Goal: Navigation & Orientation: Find specific page/section

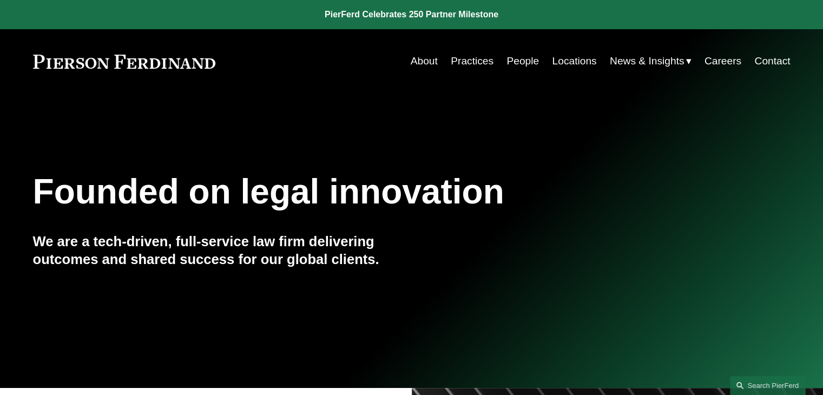
click at [428, 62] on link "About" at bounding box center [424, 61] width 27 height 21
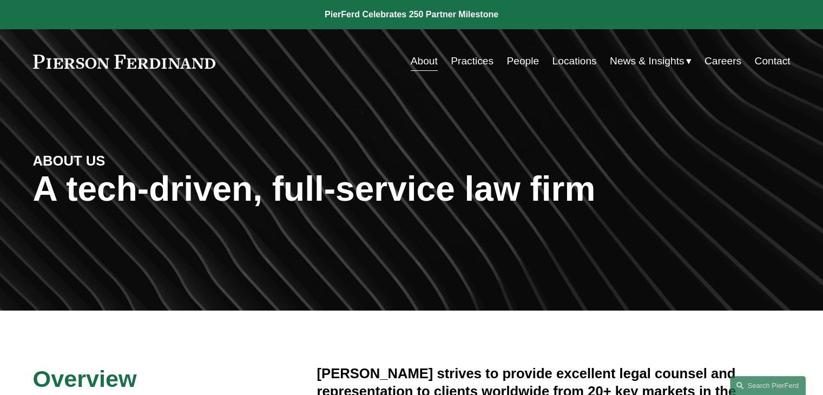
click at [464, 61] on link "Practices" at bounding box center [472, 61] width 43 height 21
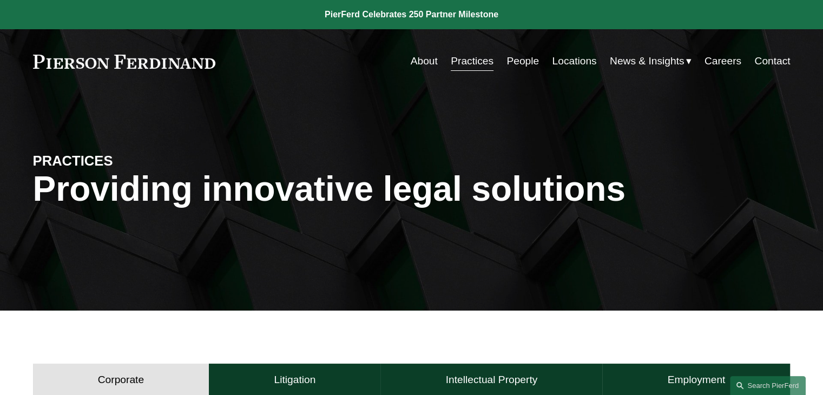
click at [569, 61] on link "Locations" at bounding box center [574, 61] width 44 height 21
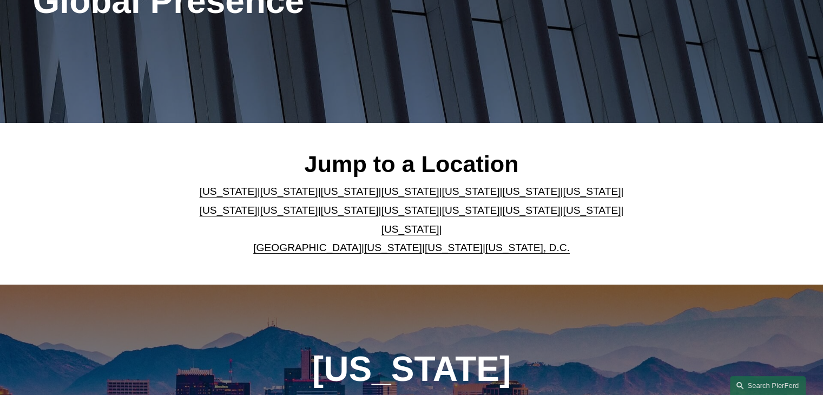
scroll to position [162, 0]
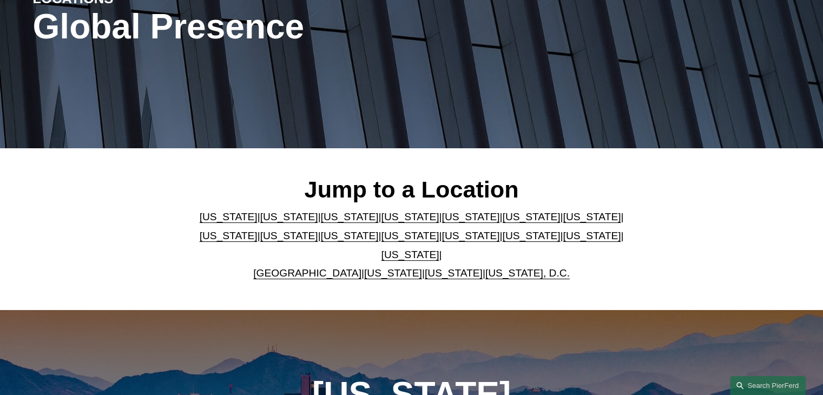
click at [312, 267] on link "United Kingdom" at bounding box center [307, 272] width 108 height 11
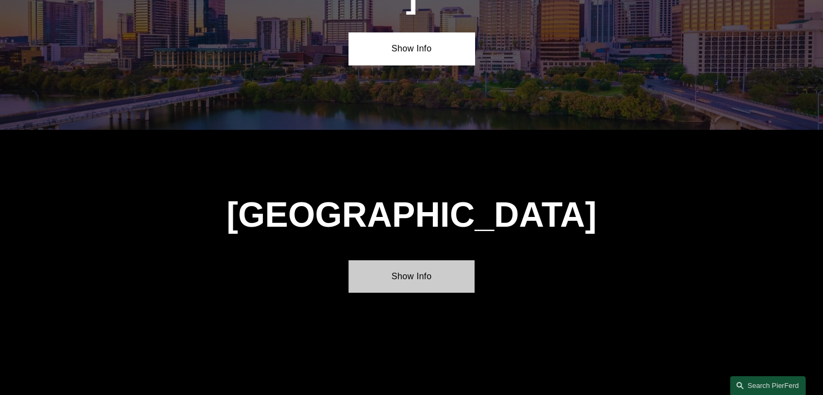
scroll to position [3885, 0]
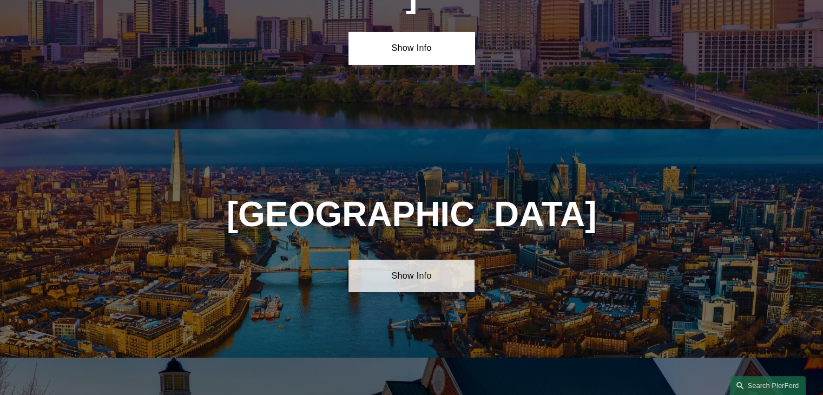
click at [437, 260] on link "Show Info" at bounding box center [412, 276] width 126 height 32
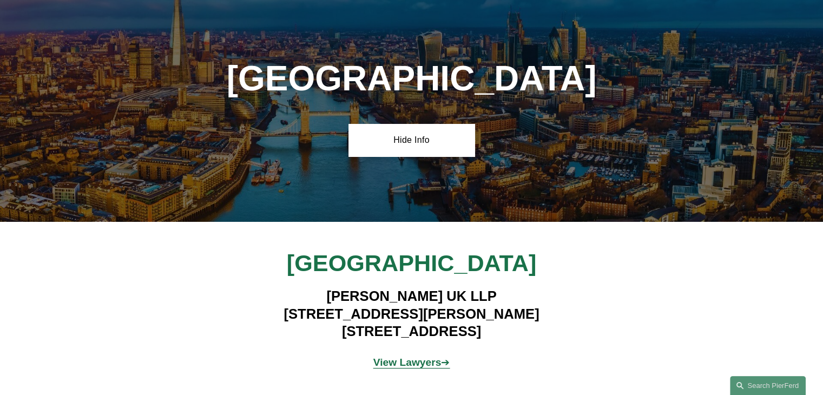
scroll to position [4048, 0]
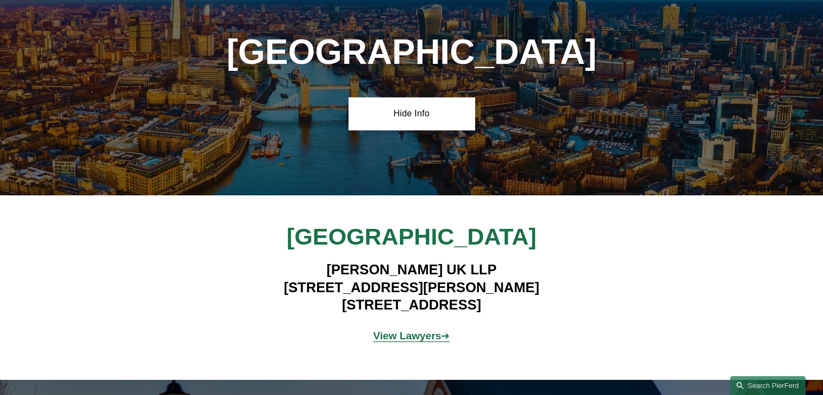
click at [403, 330] on strong "View Lawyers" at bounding box center [407, 335] width 68 height 11
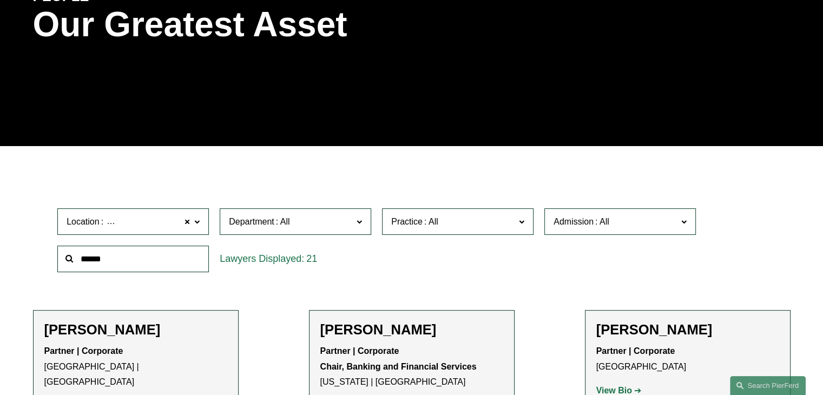
scroll to position [162, 0]
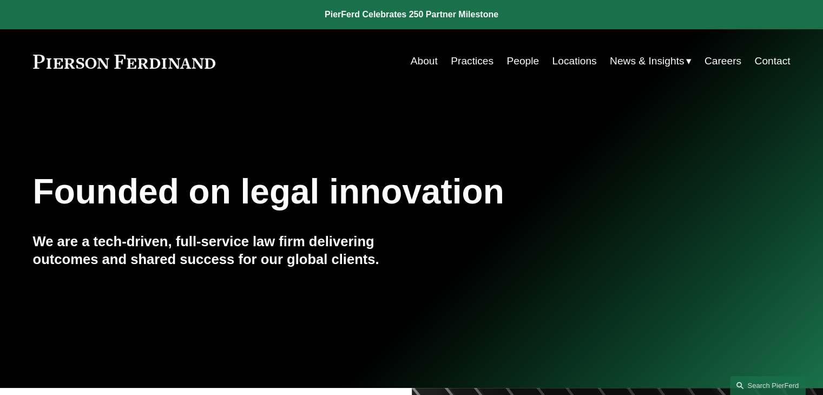
click at [478, 60] on link "Practices" at bounding box center [472, 61] width 43 height 21
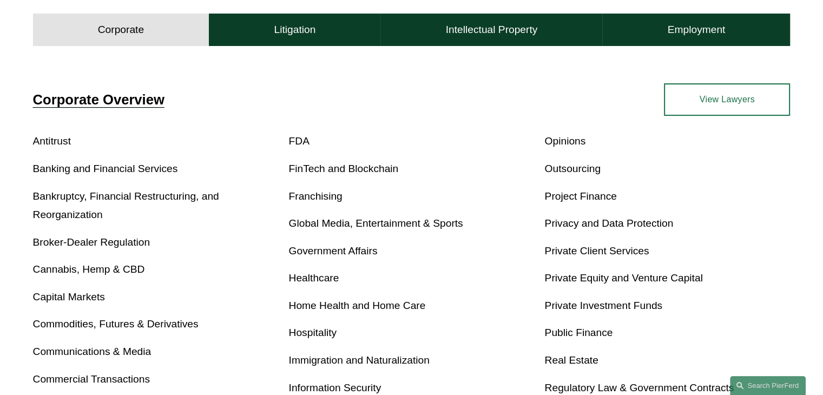
scroll to position [350, 0]
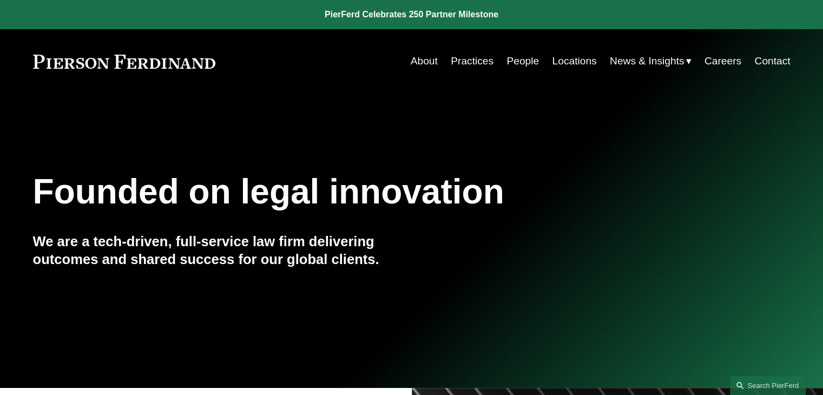
click at [580, 63] on link "Locations" at bounding box center [574, 61] width 44 height 21
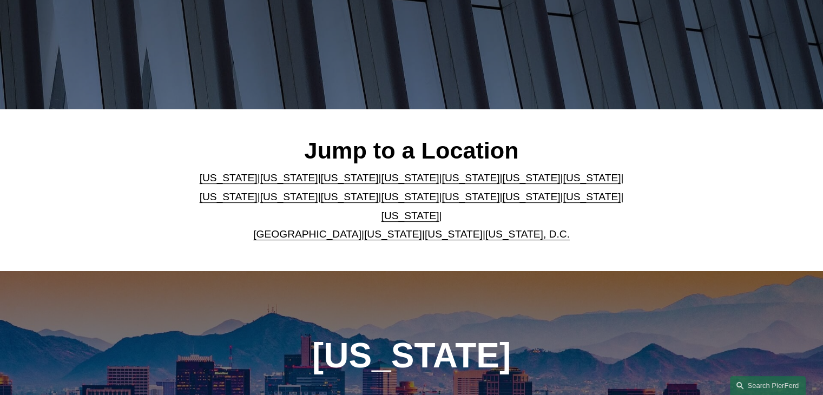
scroll to position [203, 0]
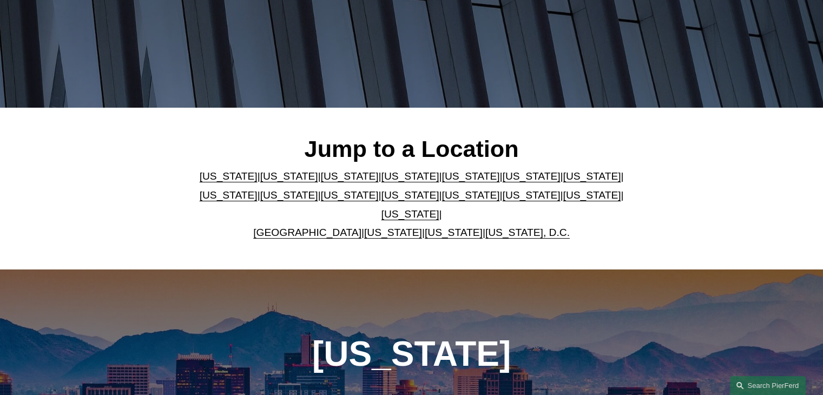
click at [320, 227] on link "United Kingdom" at bounding box center [307, 232] width 108 height 11
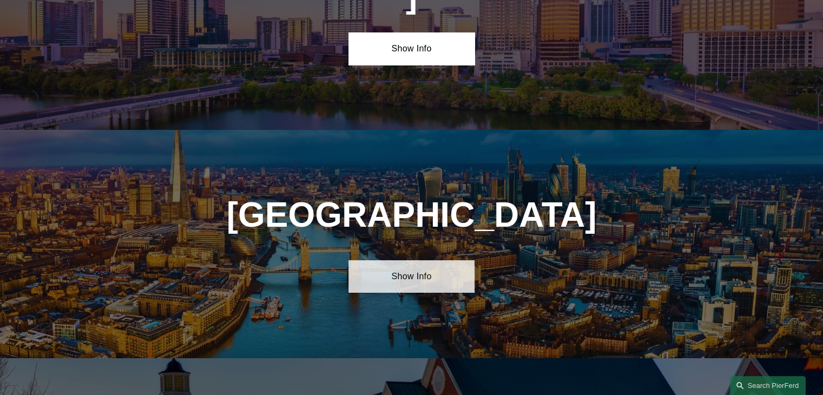
scroll to position [3885, 0]
click at [444, 260] on link "Show Info" at bounding box center [412, 276] width 126 height 32
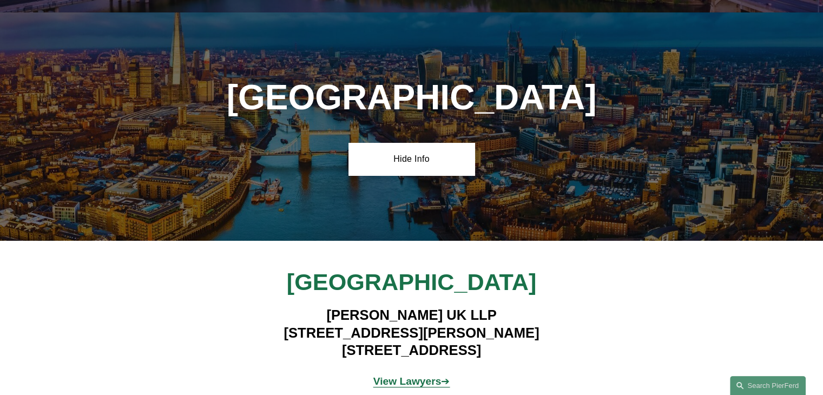
scroll to position [4005, 0]
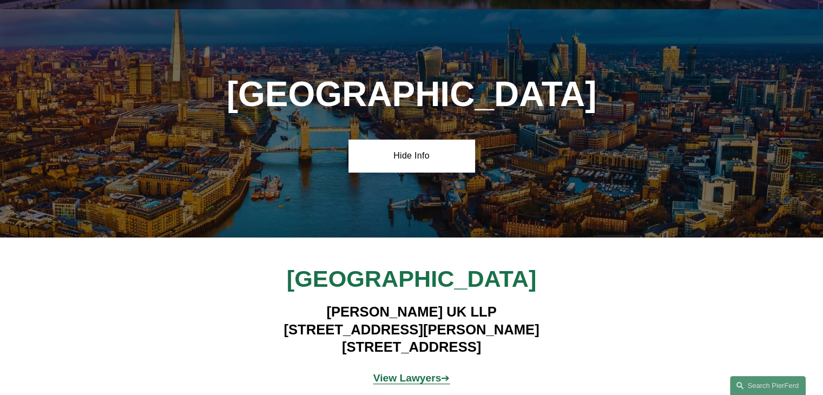
click at [396, 372] on strong "View Lawyers" at bounding box center [407, 377] width 68 height 11
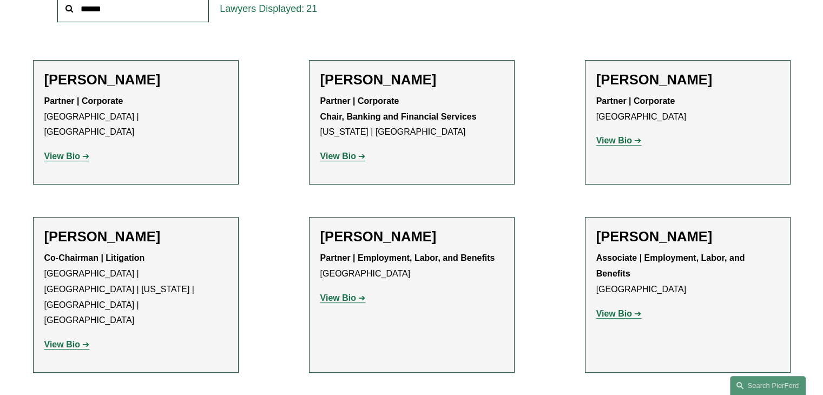
scroll to position [430, 0]
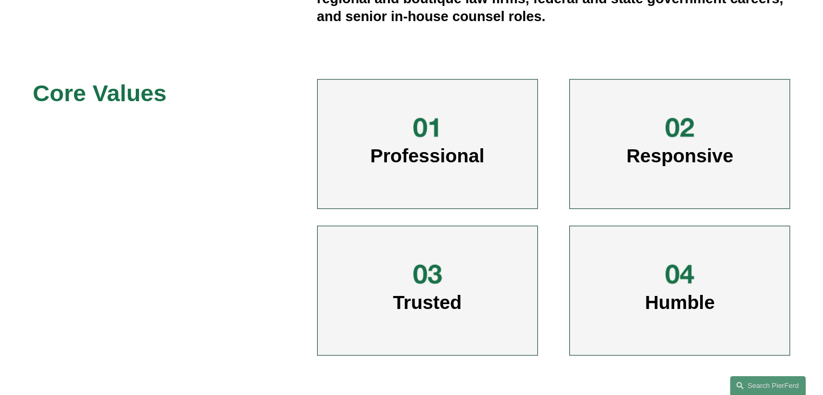
scroll to position [501, 0]
